Goal: Task Accomplishment & Management: Complete application form

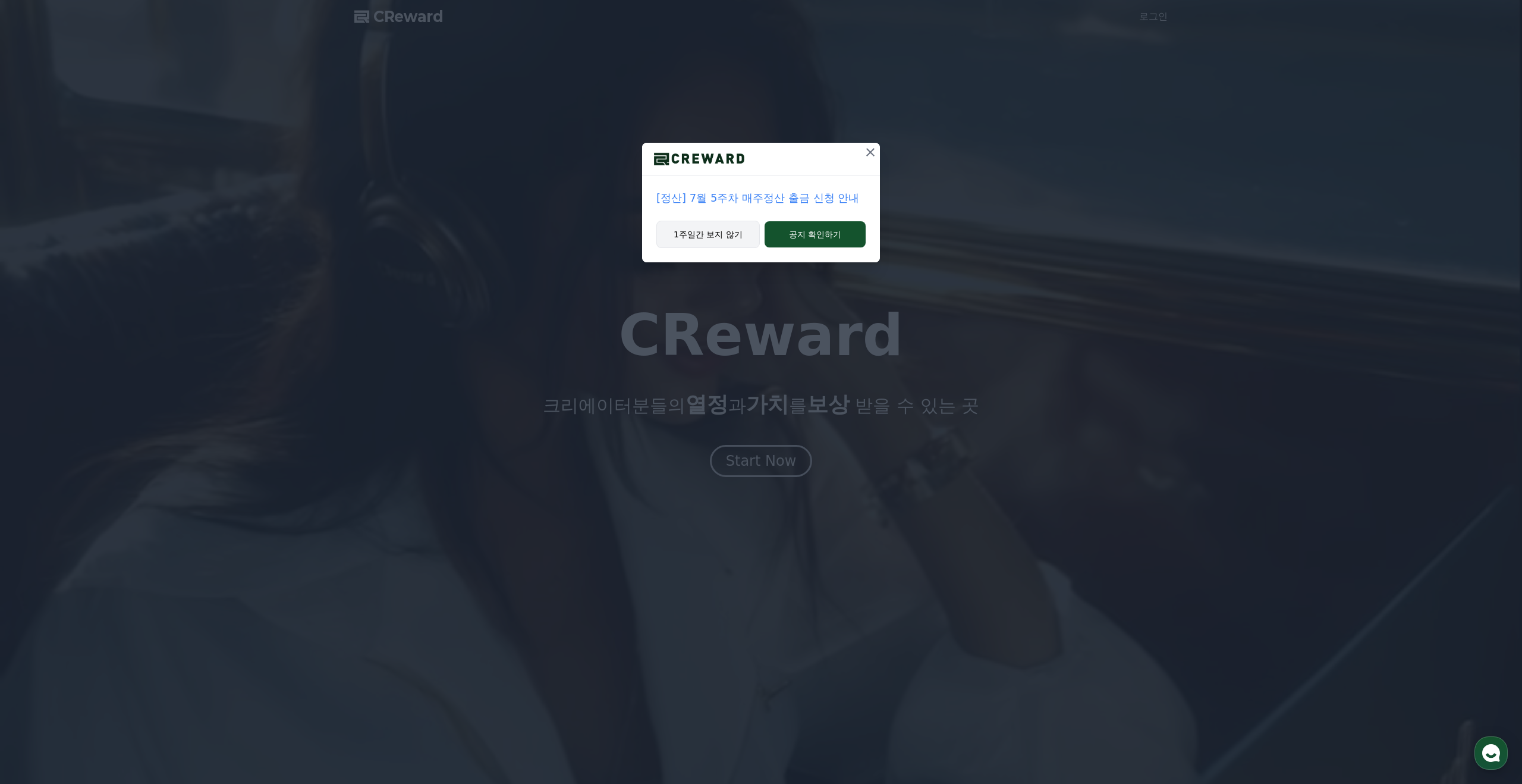
click at [730, 241] on button "1주일간 보지 않기" at bounding box center [708, 234] width 103 height 27
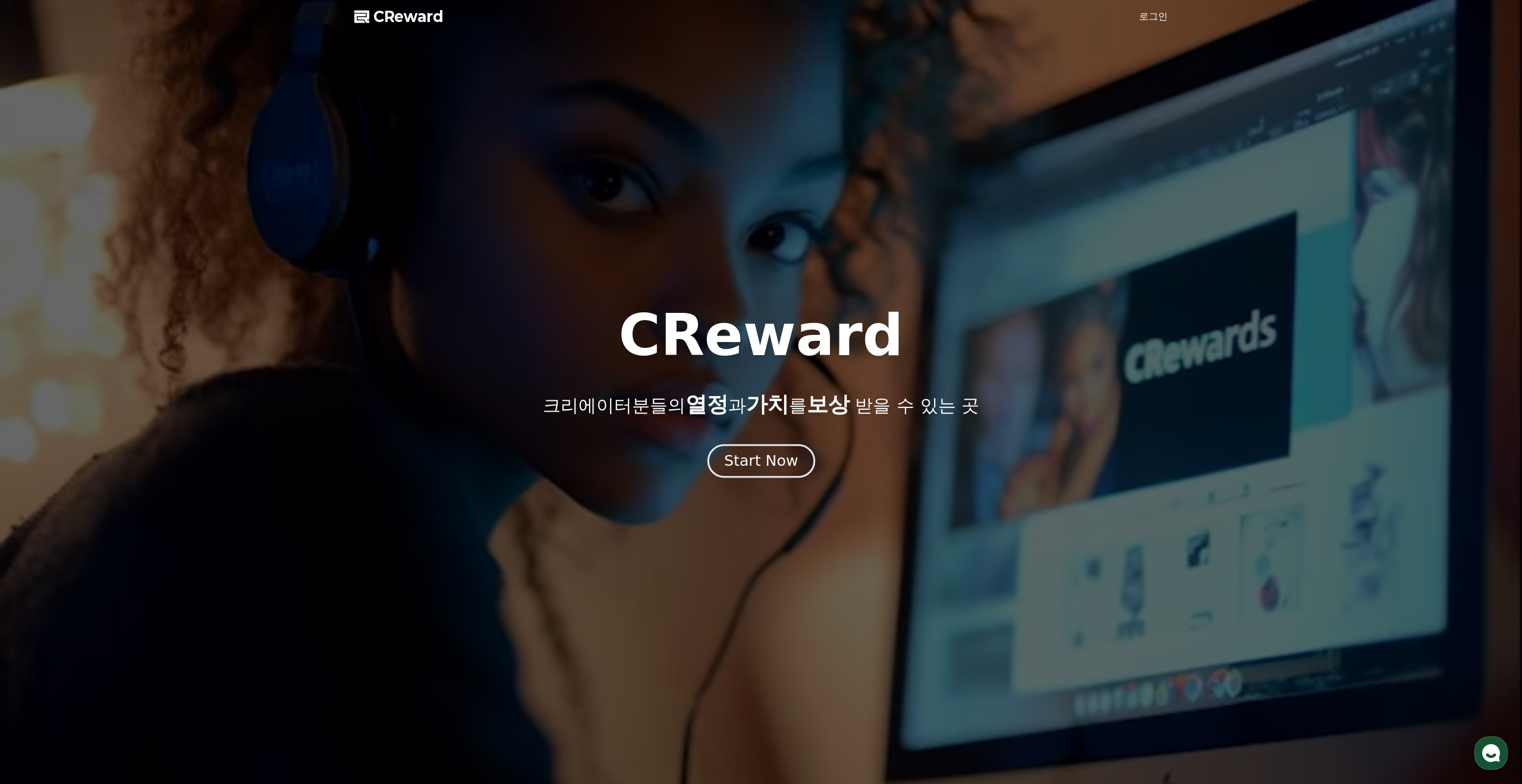
click at [773, 462] on div "Start Now" at bounding box center [761, 461] width 73 height 20
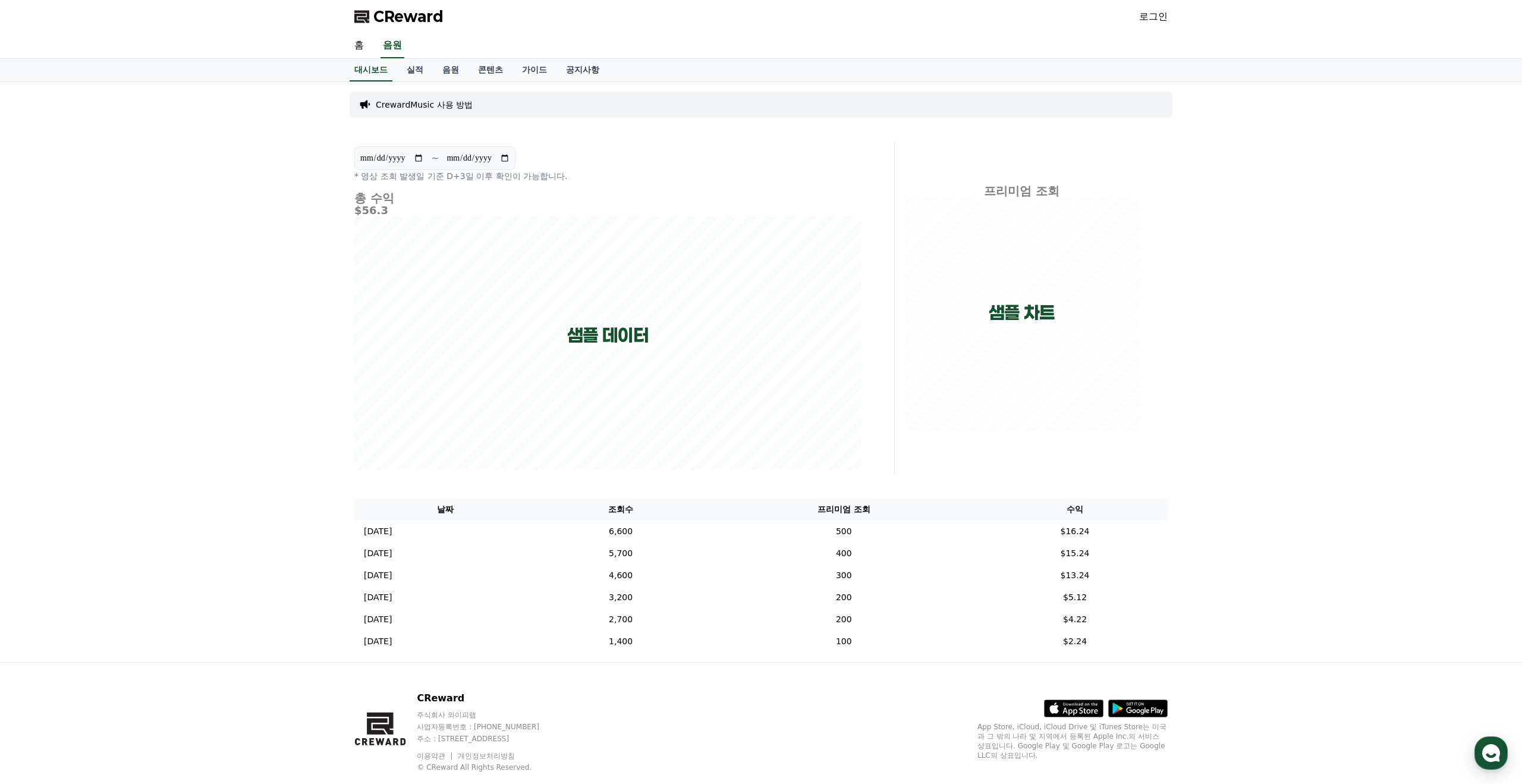
click at [1156, 20] on link "로그인" at bounding box center [1153, 17] width 29 height 14
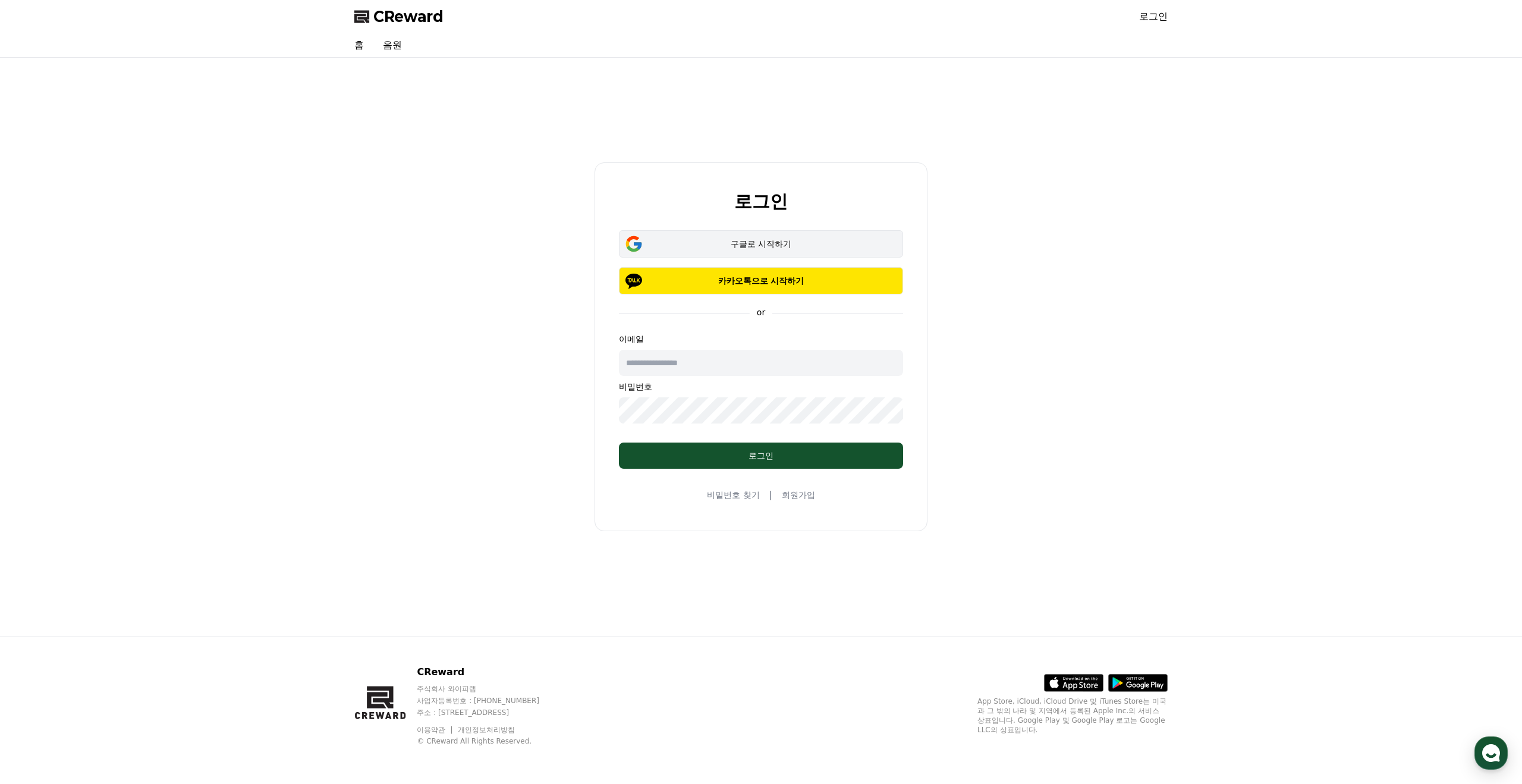
click at [779, 245] on div "구글로 시작하기" at bounding box center [761, 244] width 250 height 12
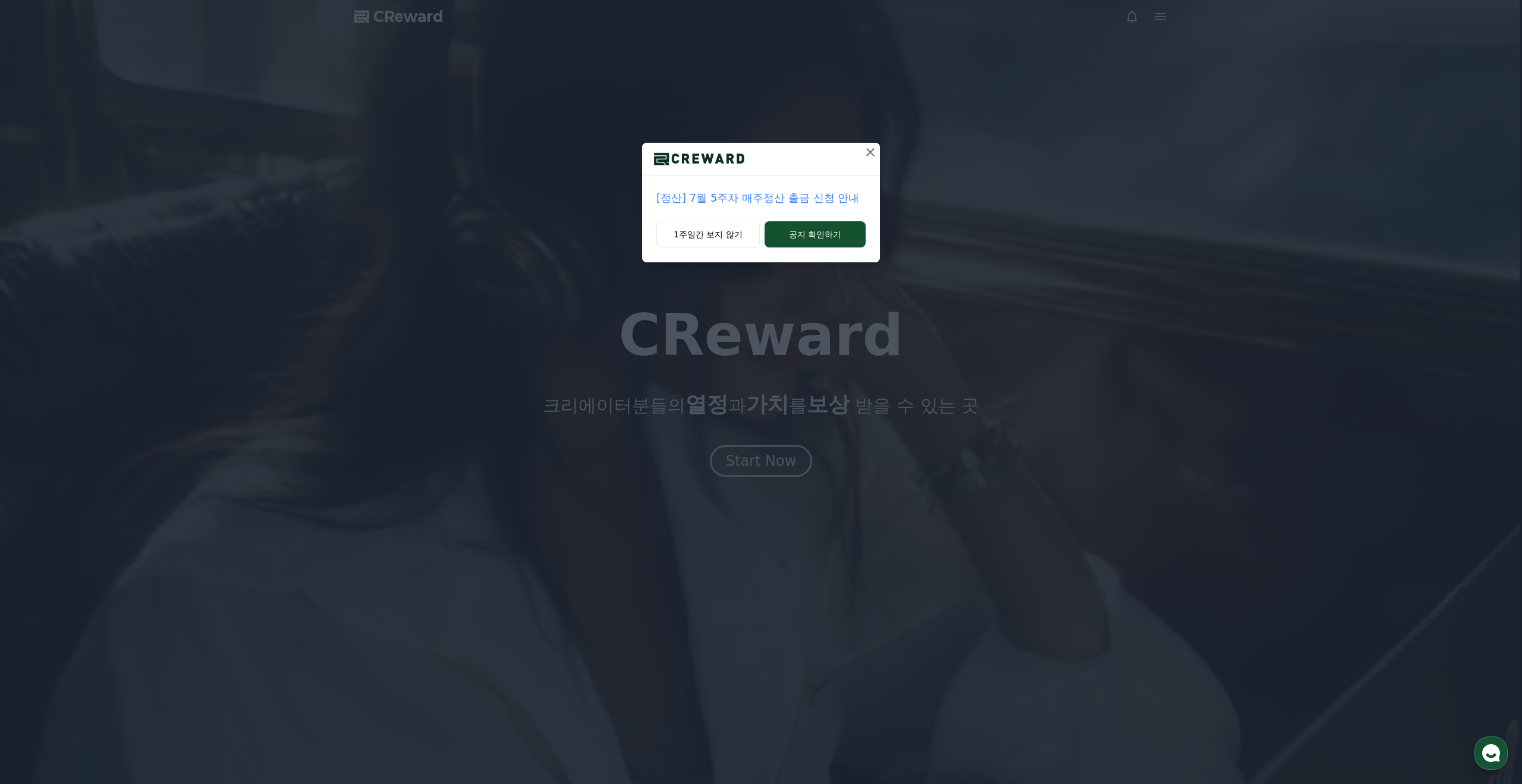
click at [872, 152] on icon at bounding box center [871, 152] width 14 height 14
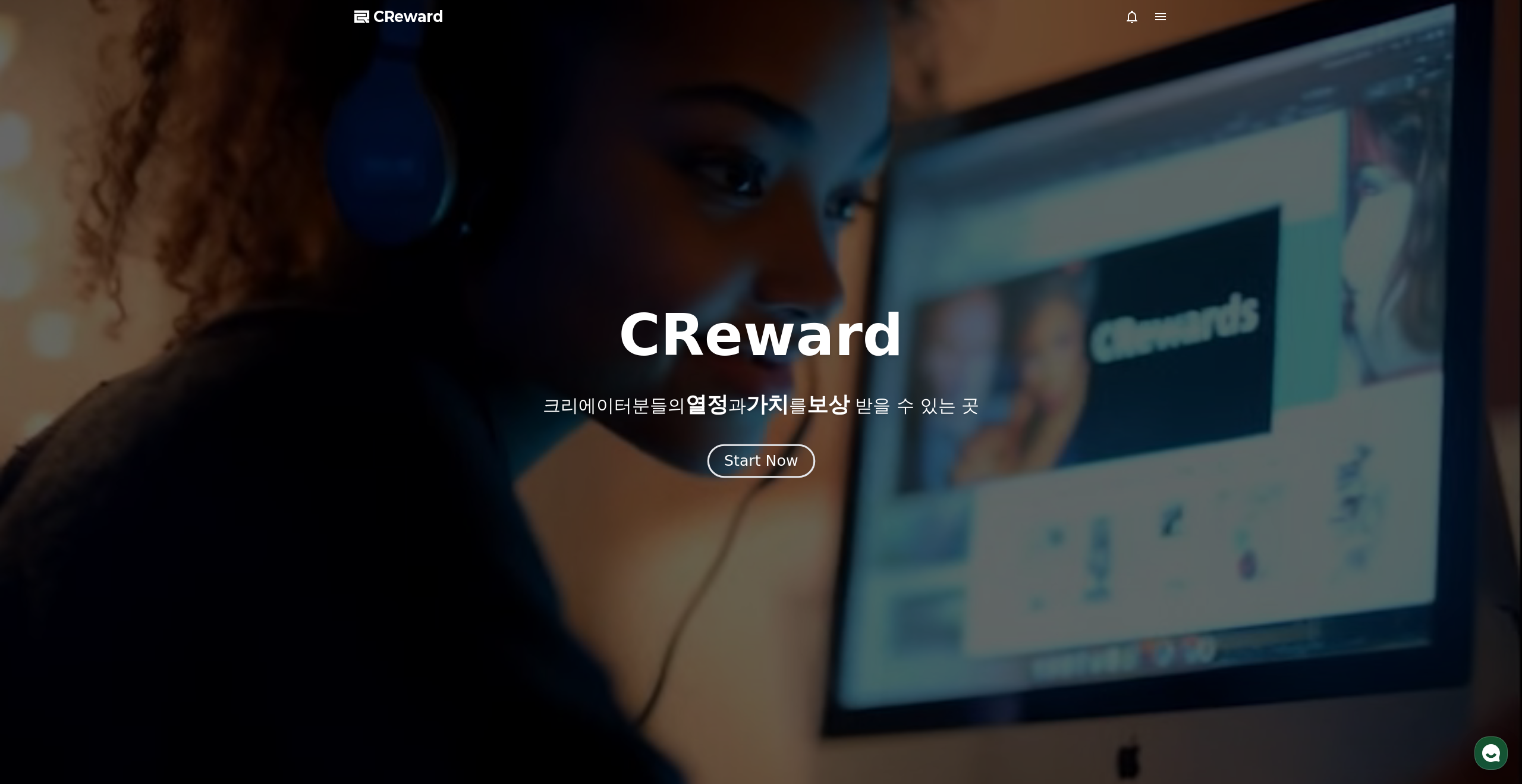
click at [782, 466] on div "Start Now" at bounding box center [761, 461] width 73 height 20
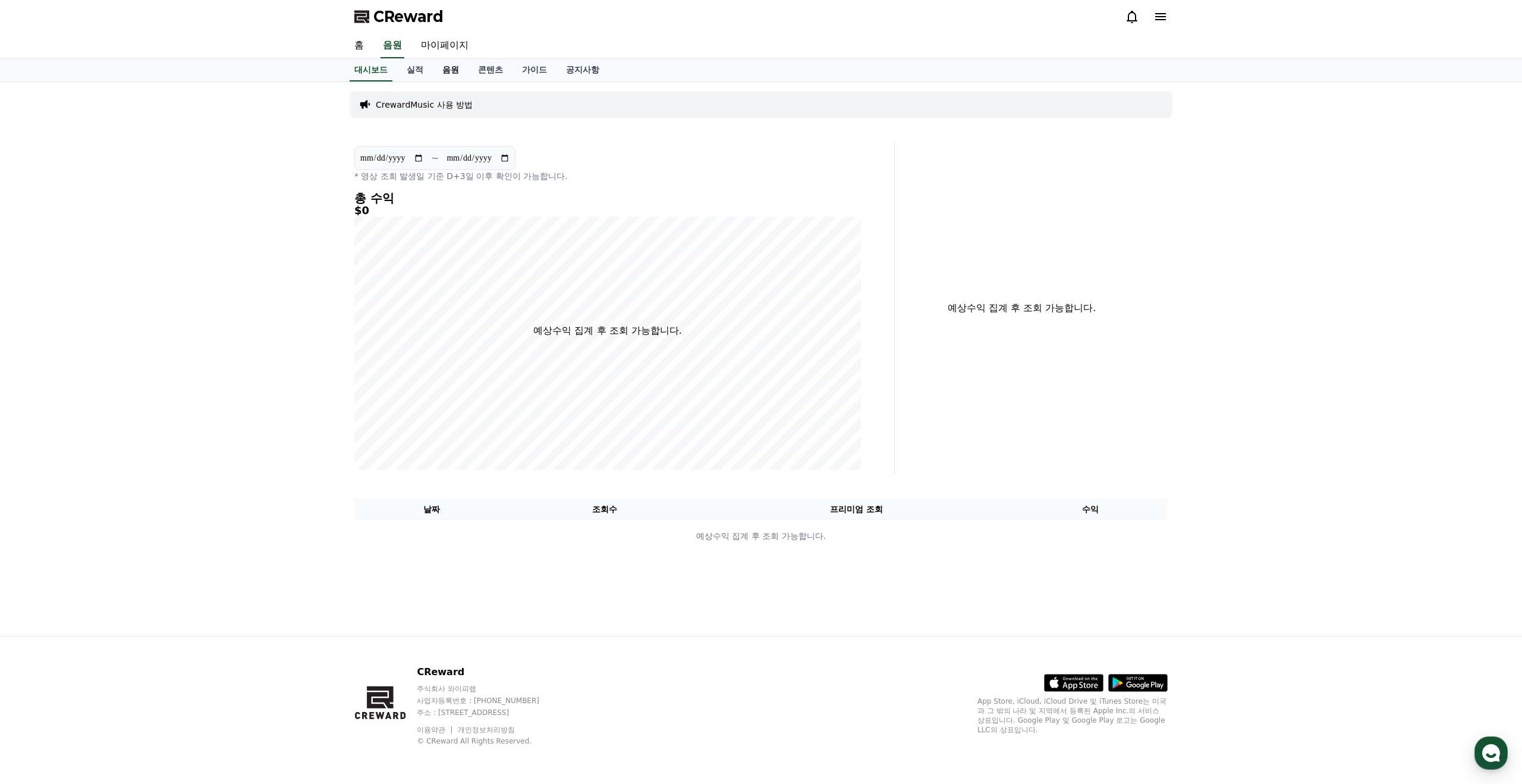
click at [441, 70] on link "음원" at bounding box center [450, 70] width 35 height 23
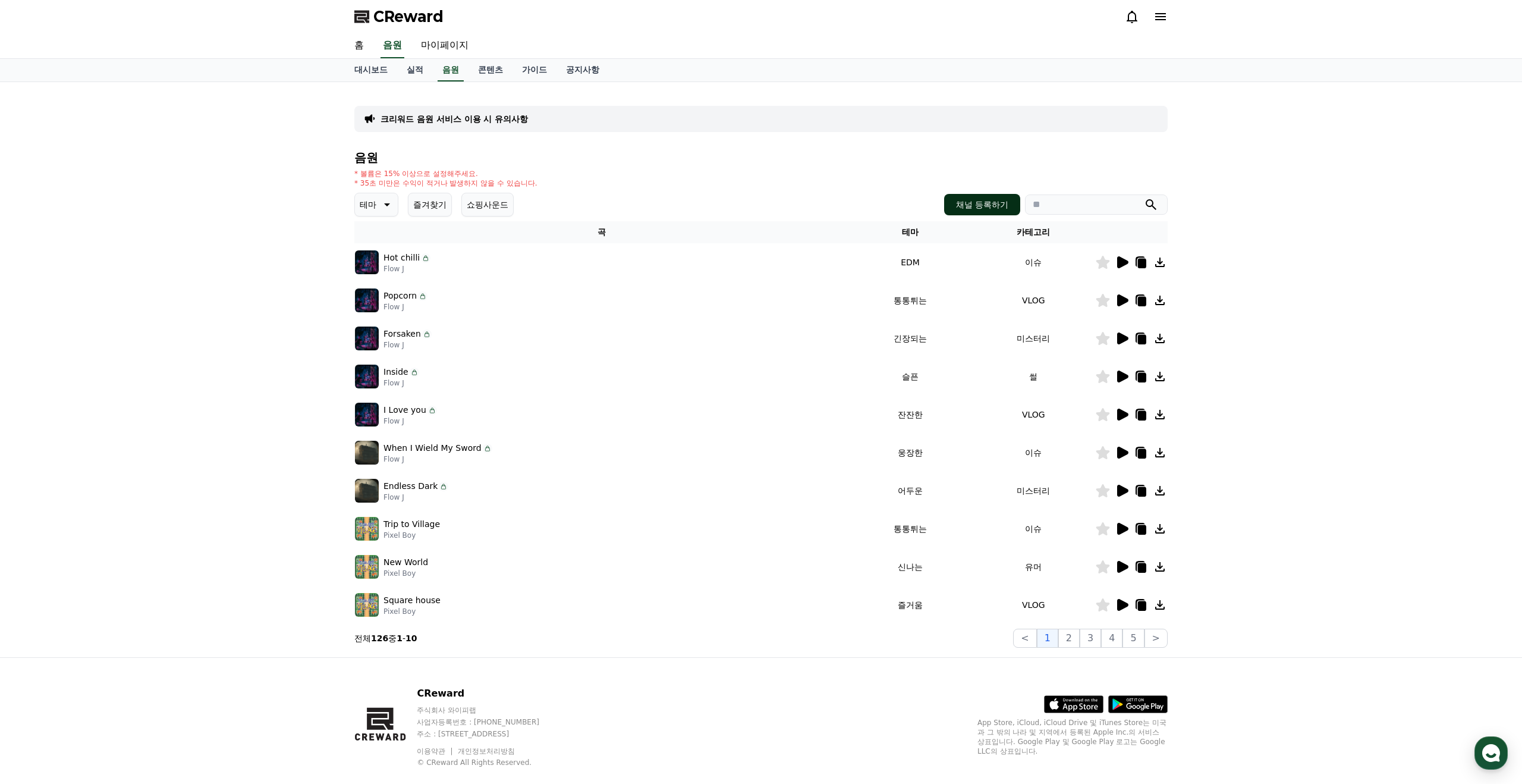
click at [961, 206] on button "채널 등록하기" at bounding box center [982, 205] width 76 height 22
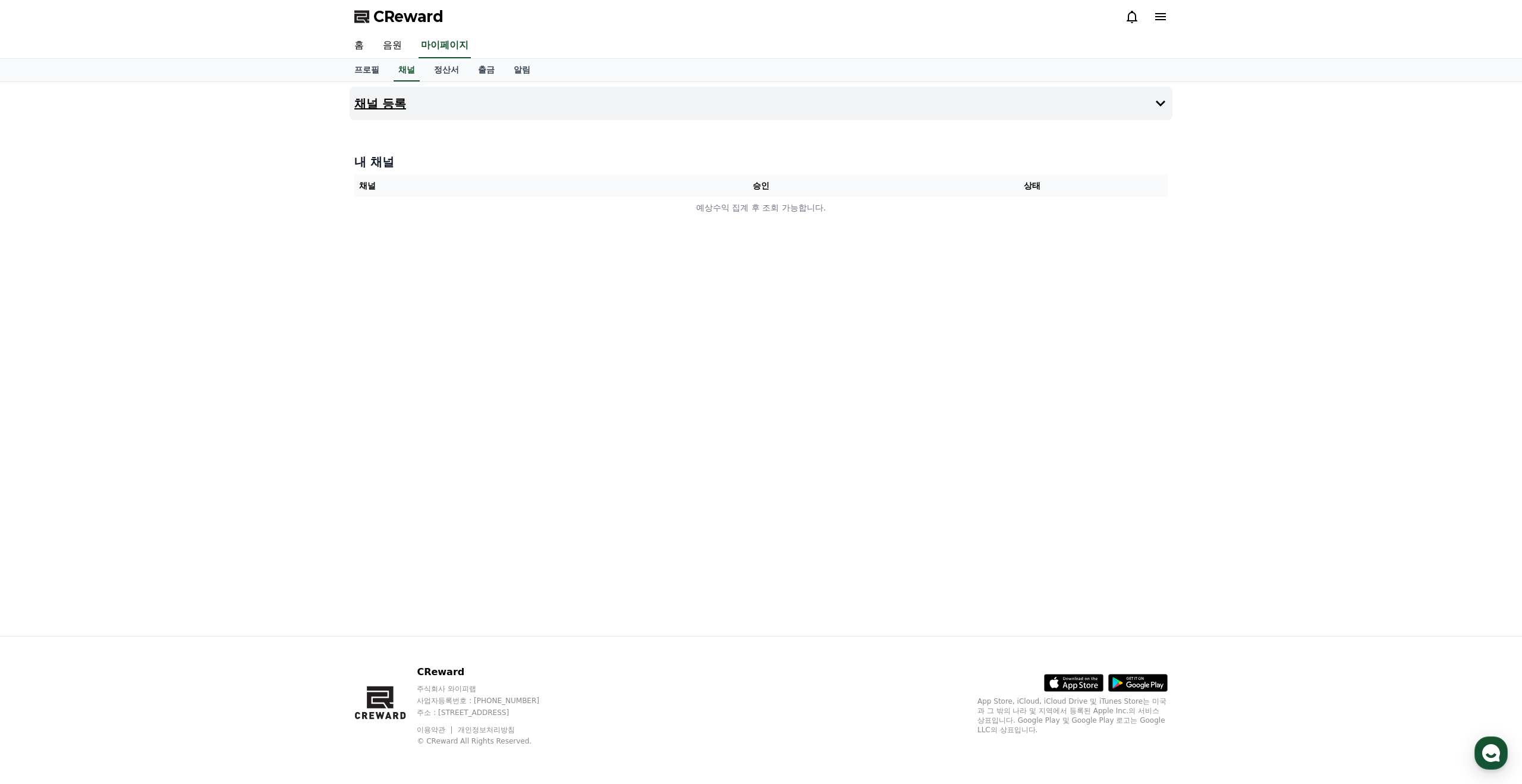
click at [404, 104] on button "채널 등록" at bounding box center [761, 103] width 823 height 33
